Goal: Find specific page/section: Locate a particular part of the current website

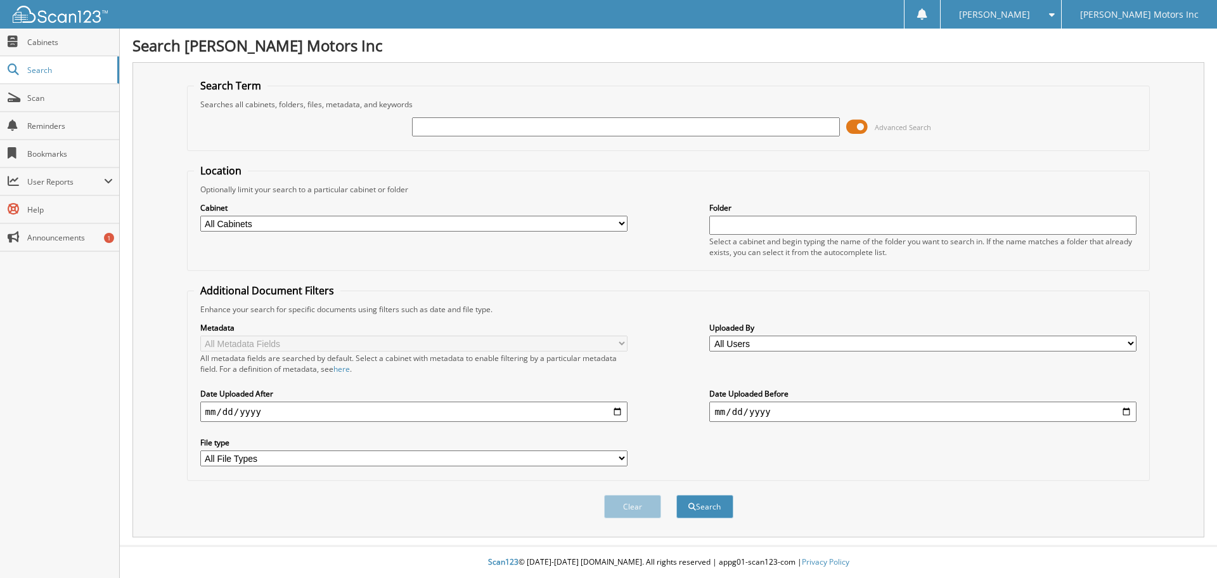
click at [450, 127] on input "text" at bounding box center [625, 126] width 427 height 19
type input "2515239"
click at [677, 495] on button "Search" at bounding box center [705, 506] width 57 height 23
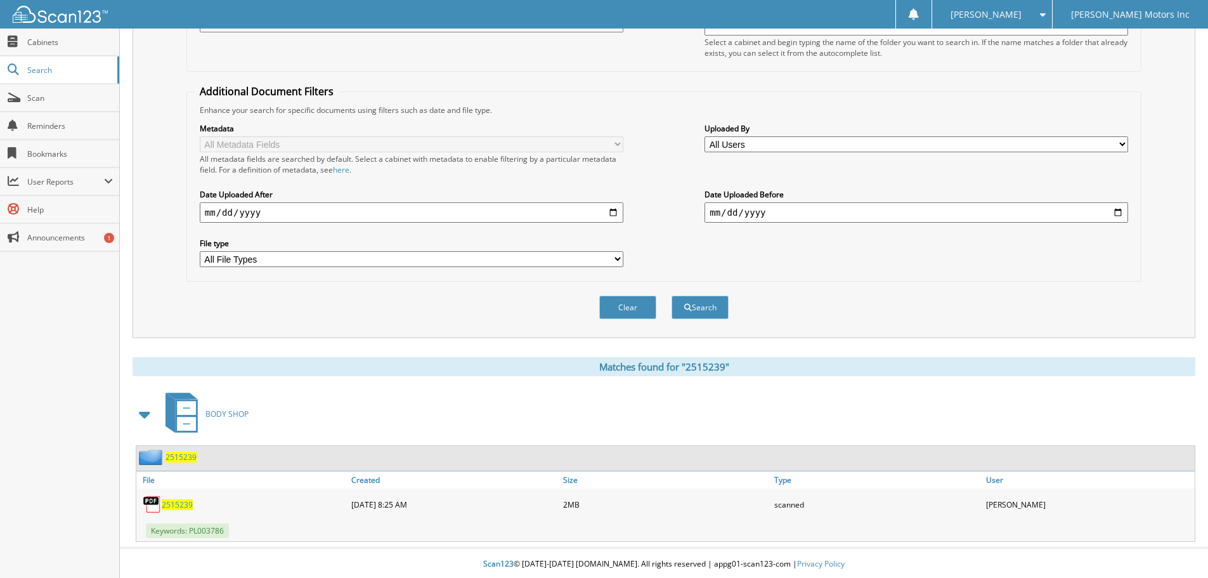
scroll to position [202, 0]
click at [181, 498] on span "2515239" at bounding box center [177, 502] width 31 height 11
click at [179, 457] on span "2515239" at bounding box center [180, 455] width 31 height 11
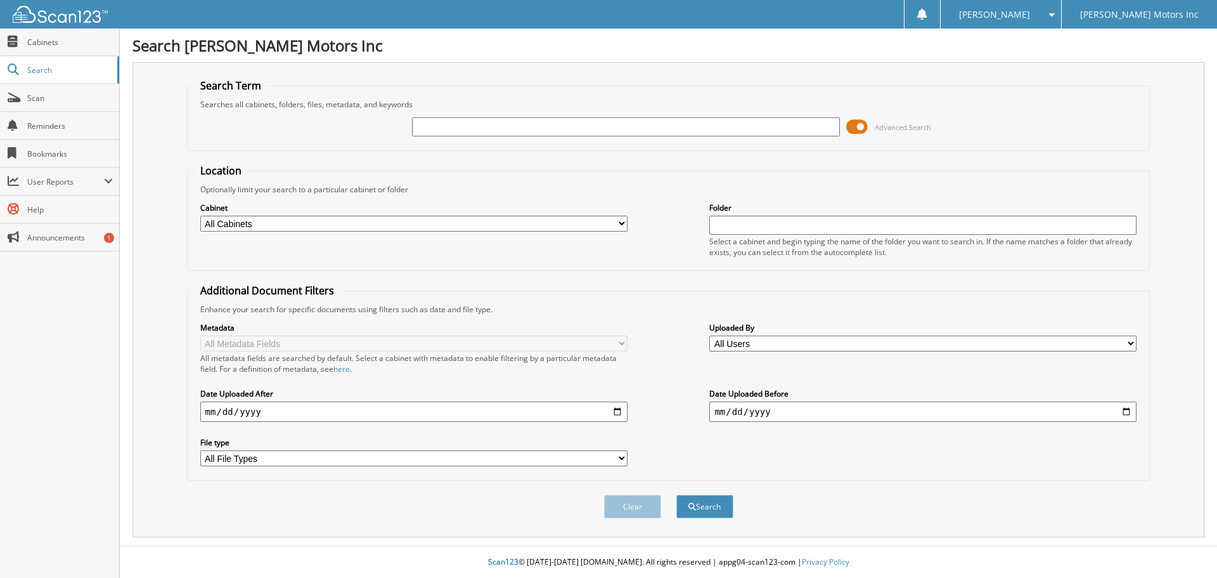
click at [431, 131] on input "text" at bounding box center [625, 126] width 427 height 19
type input "2515650"
click at [677, 495] on button "Search" at bounding box center [705, 506] width 57 height 23
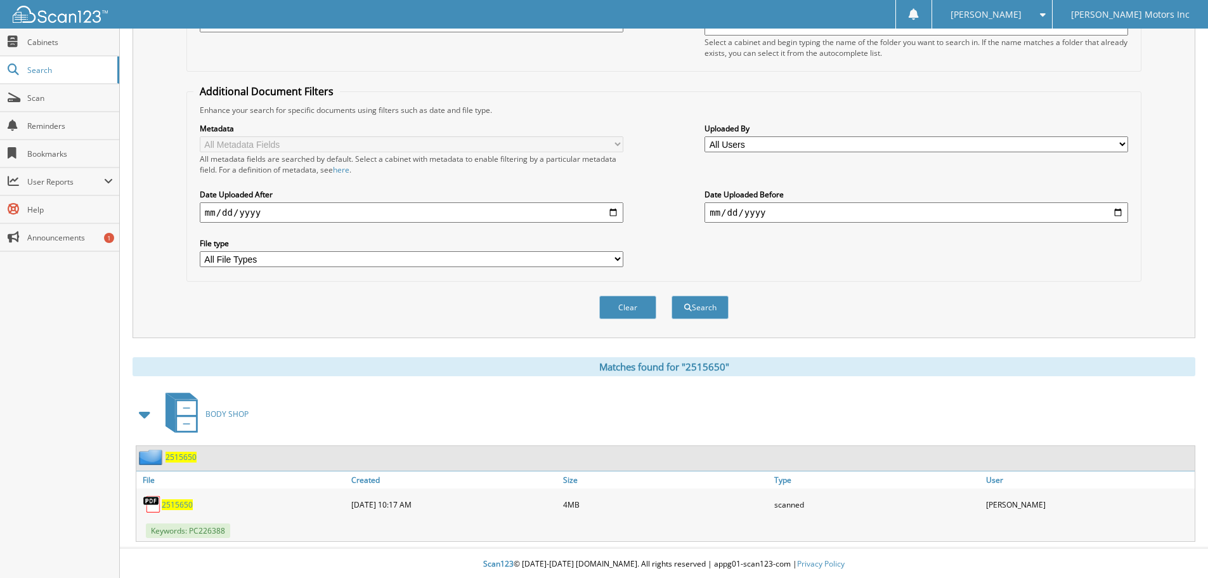
scroll to position [202, 0]
click at [185, 458] on span "2515650" at bounding box center [180, 455] width 31 height 11
